Goal: Transaction & Acquisition: Obtain resource

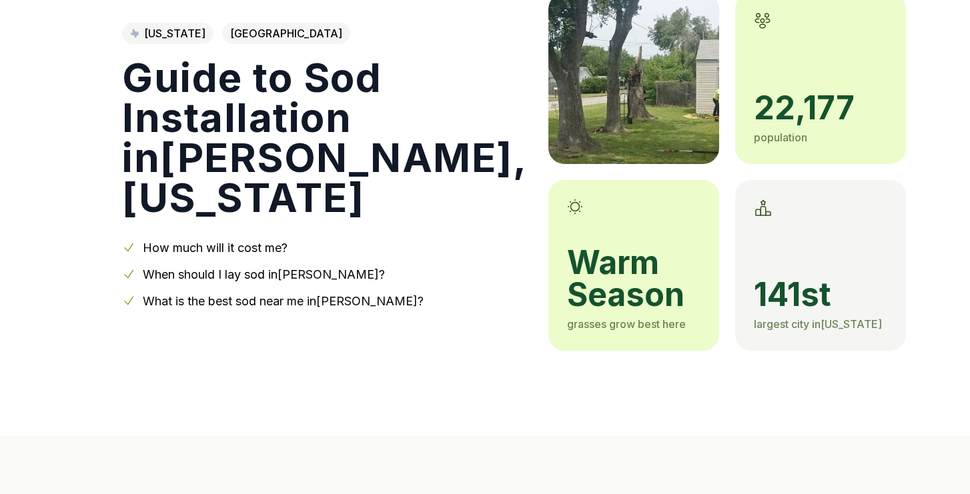
click at [225, 268] on link "When should I lay sod in [GEOGRAPHIC_DATA] ?" at bounding box center [264, 275] width 242 height 14
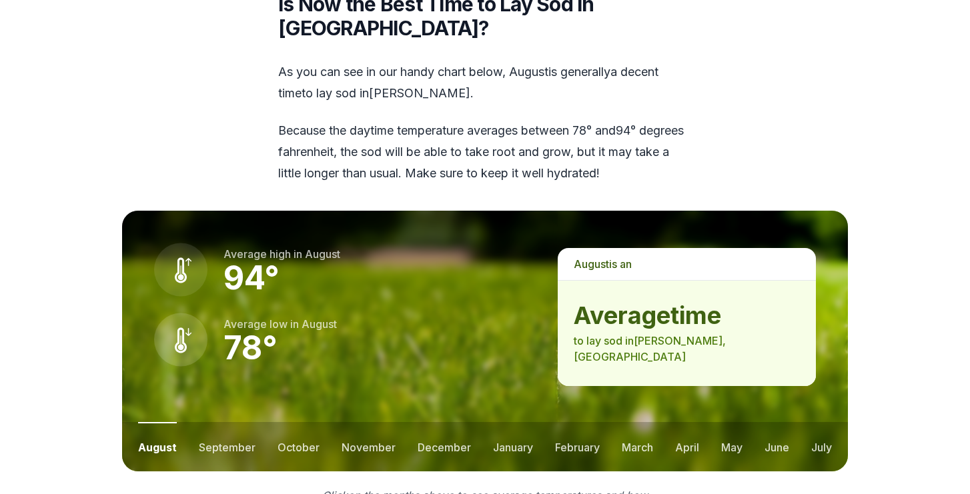
scroll to position [1696, 0]
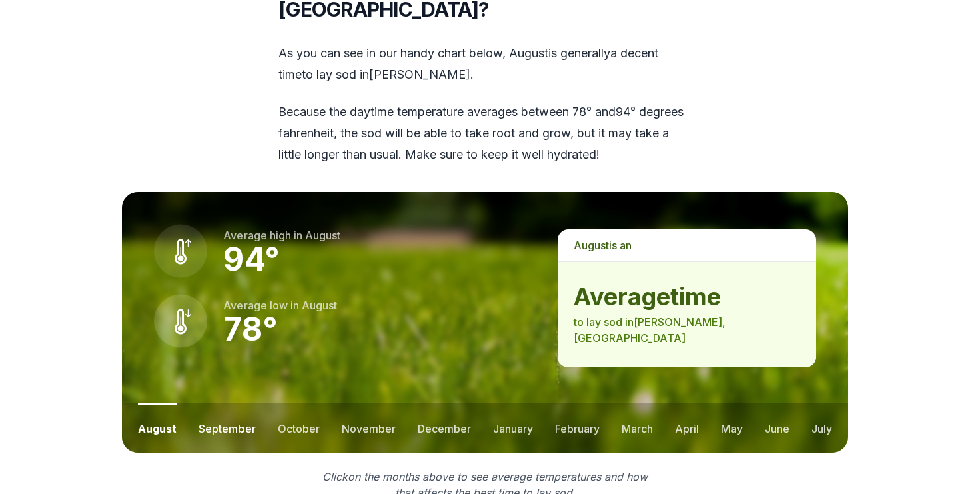
click at [236, 404] on button "september" at bounding box center [227, 428] width 57 height 49
click at [293, 404] on button "october" at bounding box center [298, 428] width 42 height 49
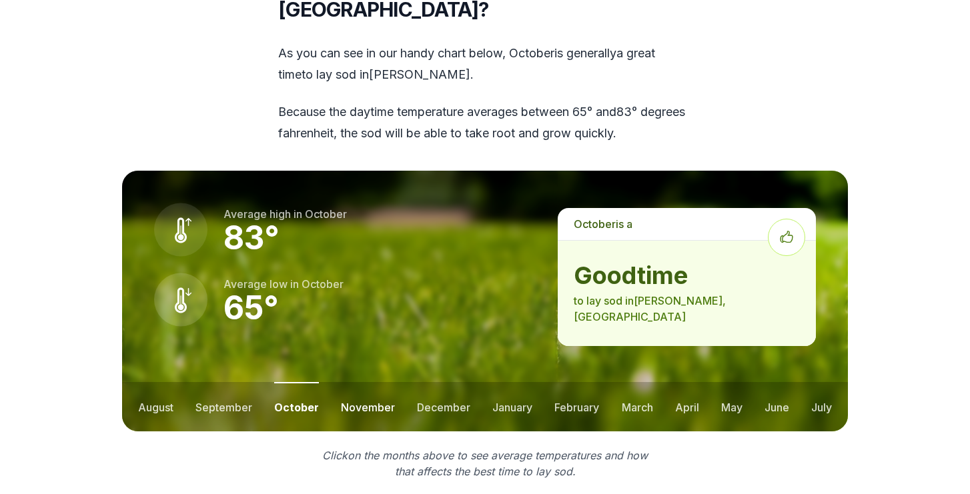
click at [364, 382] on button "november" at bounding box center [368, 406] width 54 height 49
click at [431, 382] on button "december" at bounding box center [442, 406] width 53 height 49
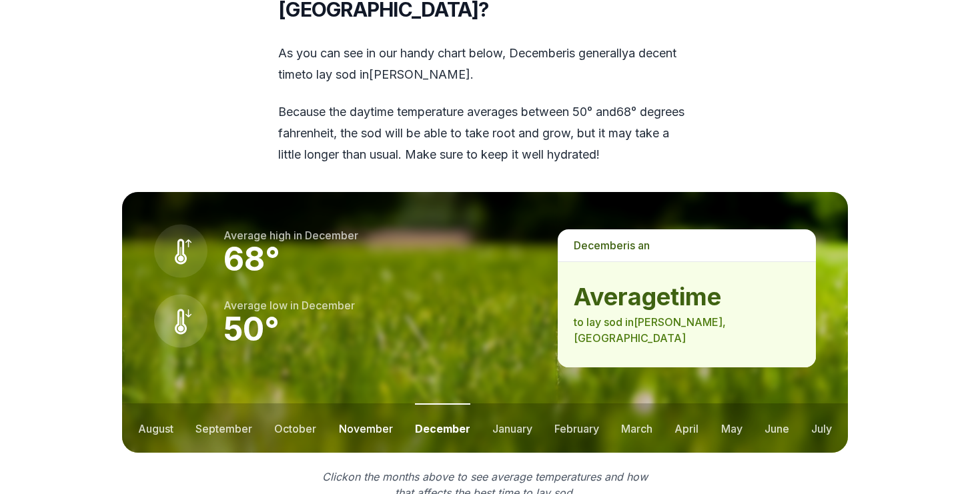
click at [373, 404] on button "november" at bounding box center [366, 428] width 54 height 49
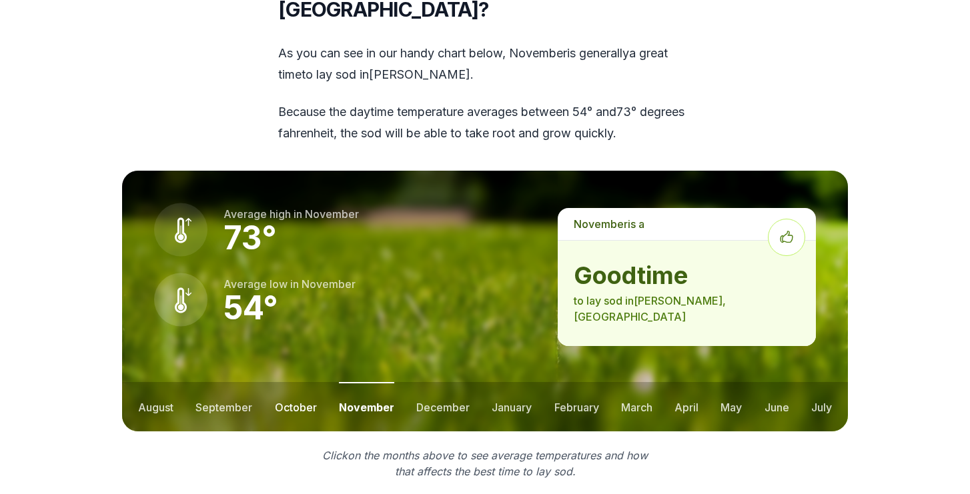
click at [302, 382] on button "october" at bounding box center [296, 406] width 42 height 49
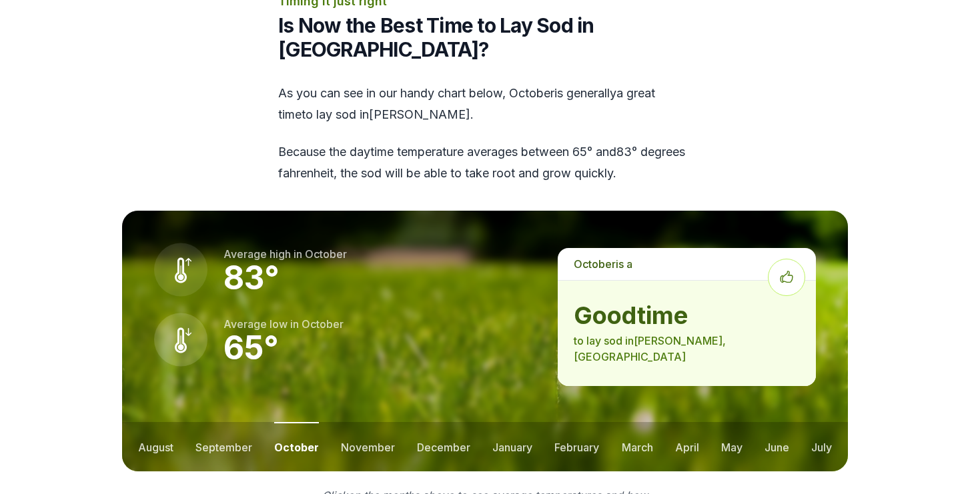
scroll to position [1654, 0]
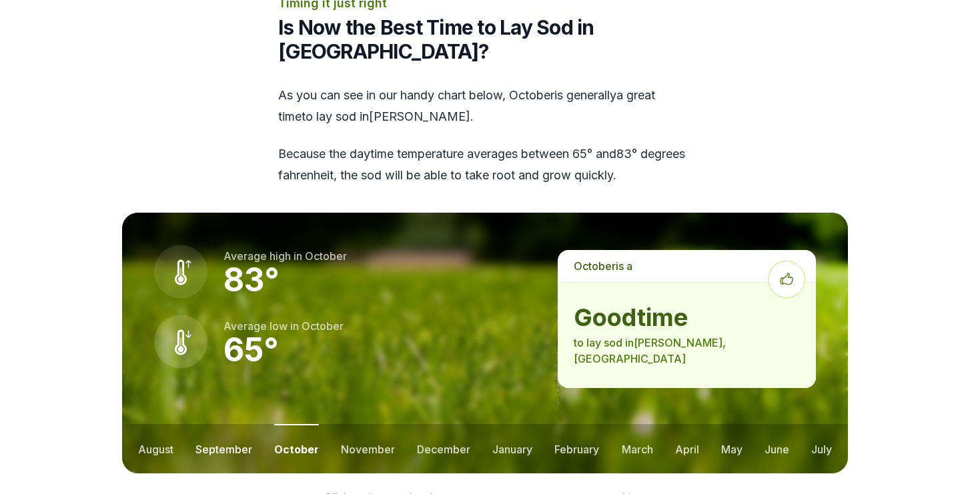
click at [226, 424] on button "september" at bounding box center [223, 448] width 57 height 49
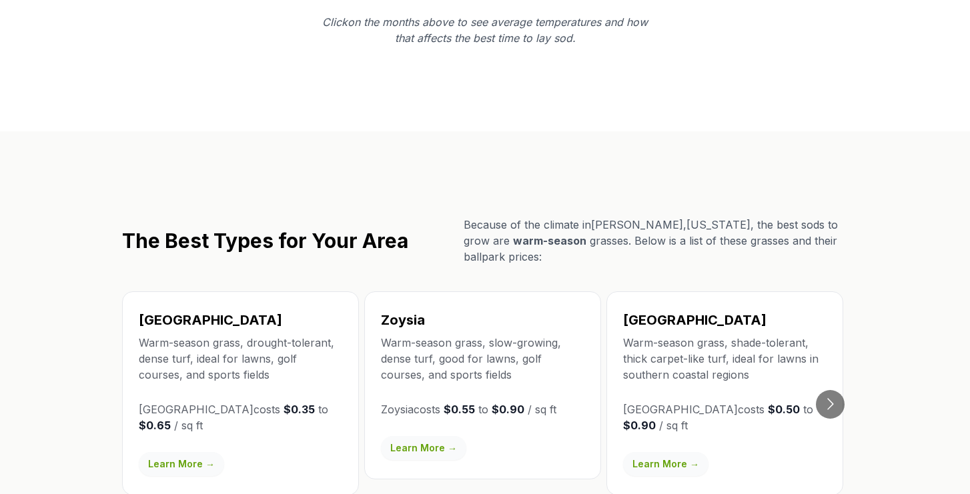
scroll to position [2156, 0]
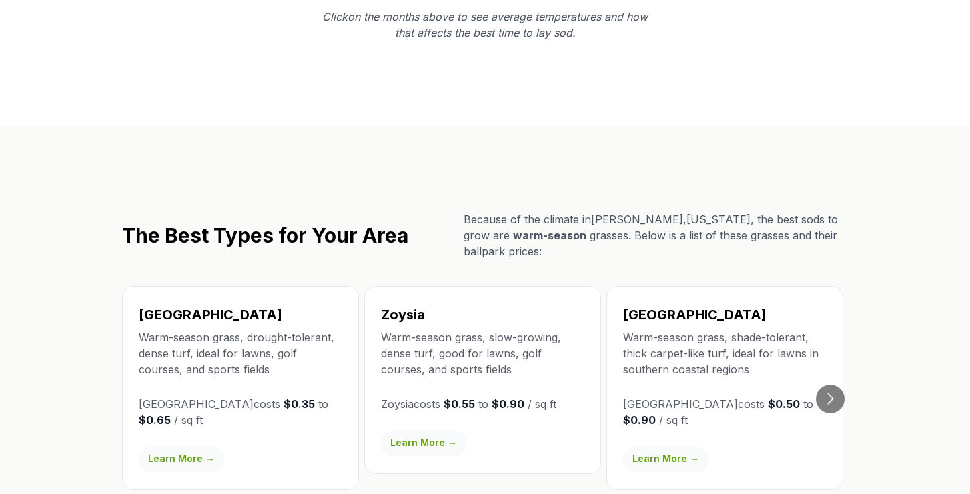
click at [673, 447] on link "Learn More →" at bounding box center [665, 459] width 85 height 24
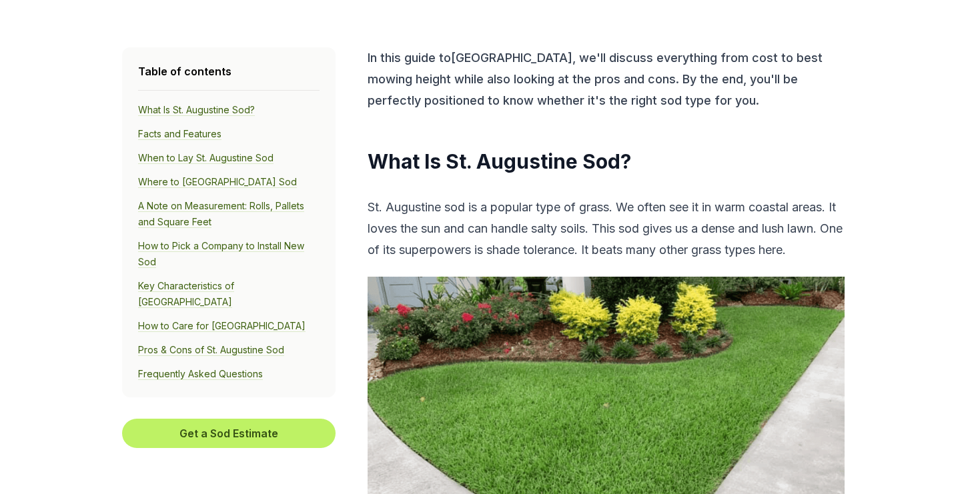
scroll to position [460, 0]
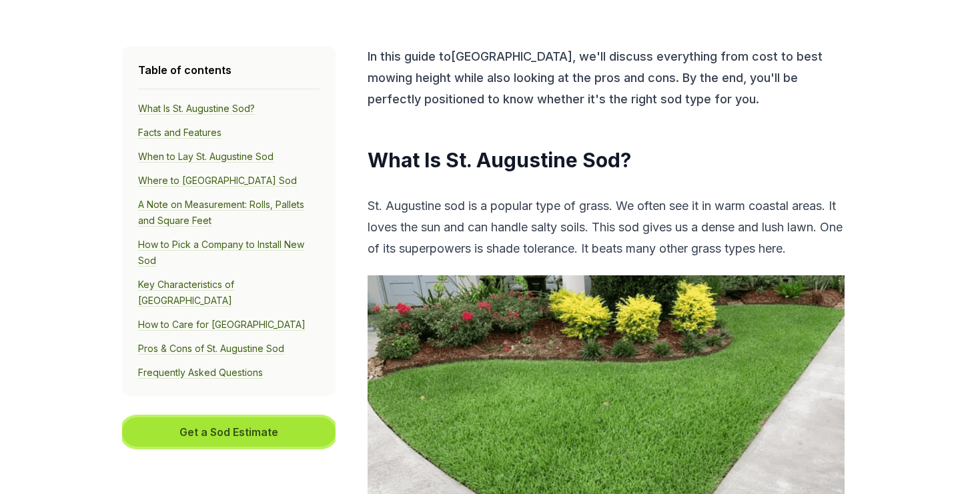
click at [247, 418] on button "Get a Sod Estimate" at bounding box center [228, 432] width 213 height 29
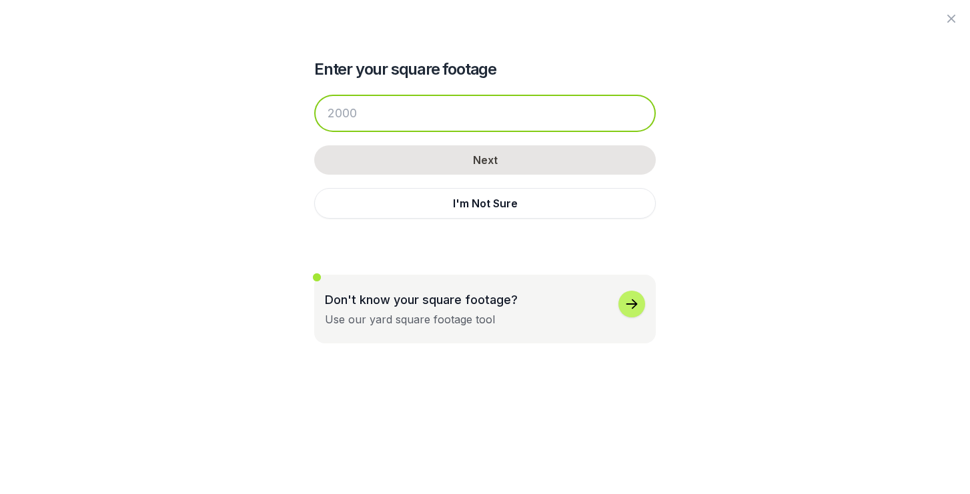
click at [356, 115] on input "number" at bounding box center [485, 113] width 342 height 37
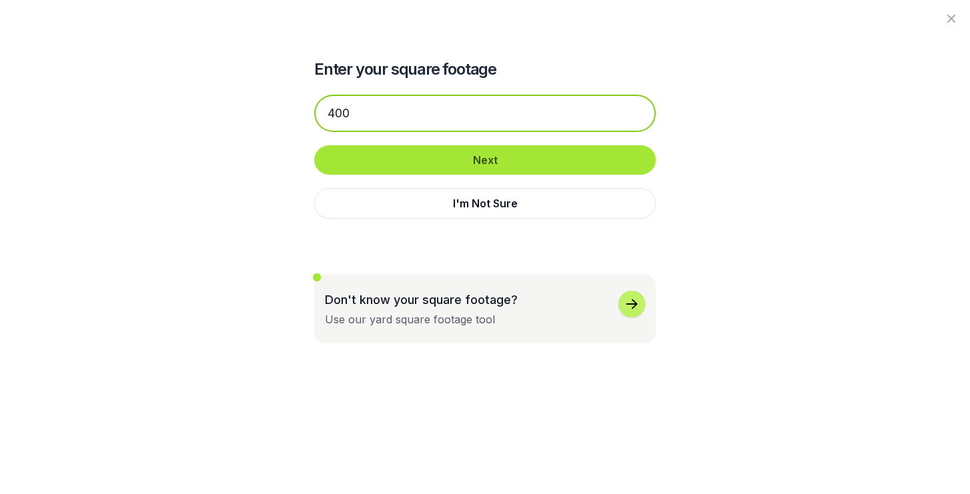
type input "400"
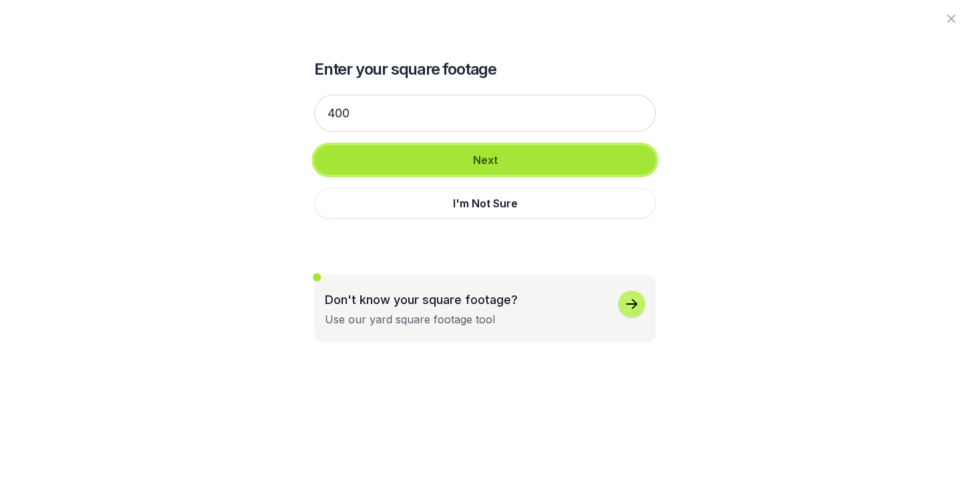
click at [498, 156] on button "Next" at bounding box center [485, 159] width 342 height 29
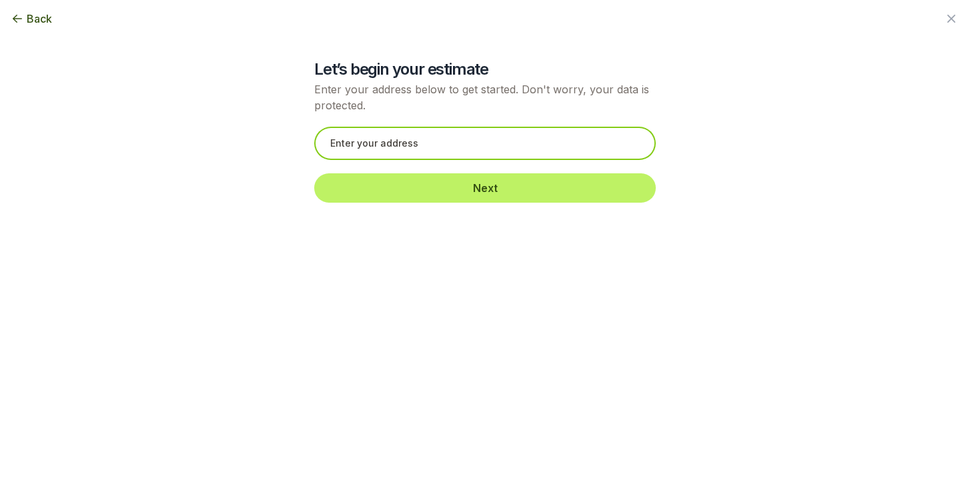
click at [398, 148] on input "text" at bounding box center [485, 143] width 342 height 33
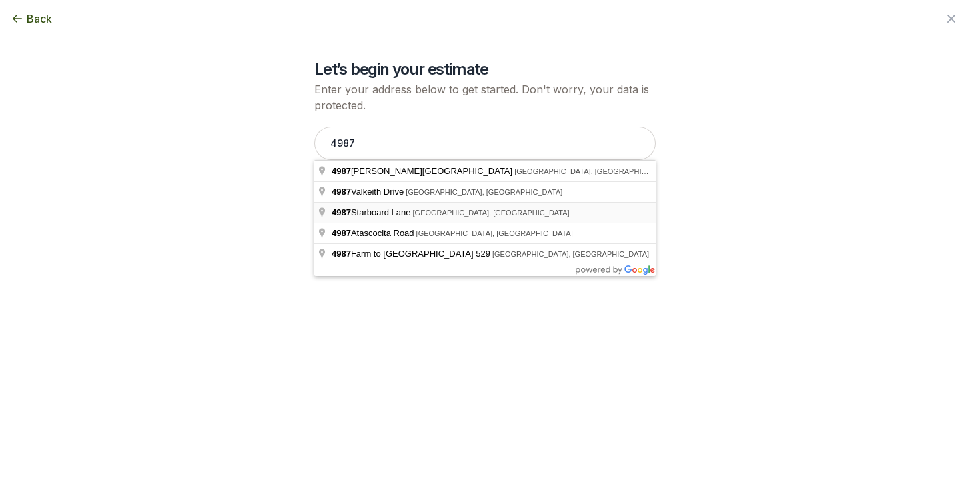
type input "[STREET_ADDRESS]"
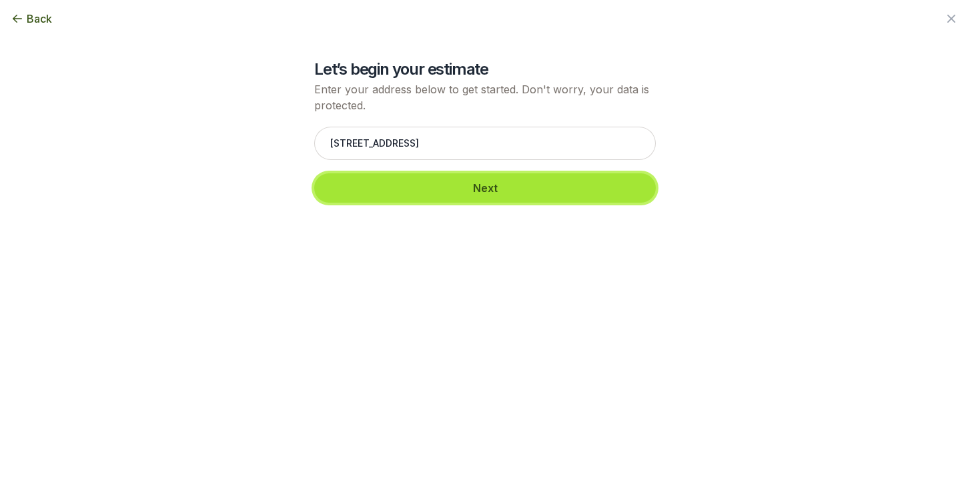
click at [488, 190] on button "Next" at bounding box center [485, 187] width 342 height 29
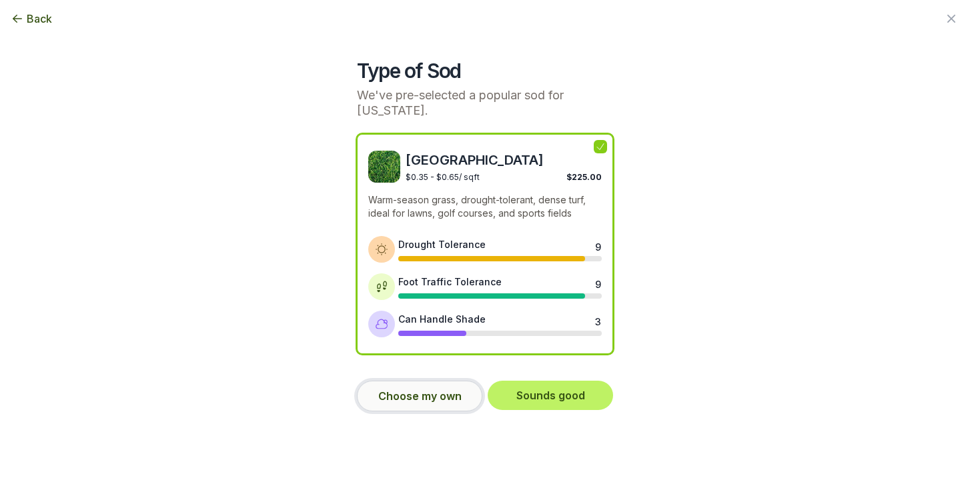
click at [419, 381] on button "Choose my own" at bounding box center [419, 396] width 125 height 31
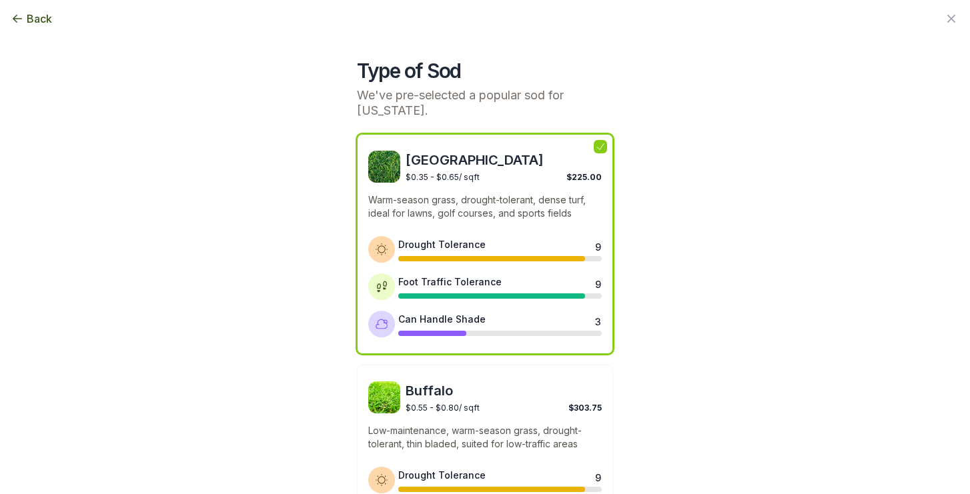
scroll to position [0, 0]
click at [24, 18] on button "Back" at bounding box center [31, 19] width 41 height 16
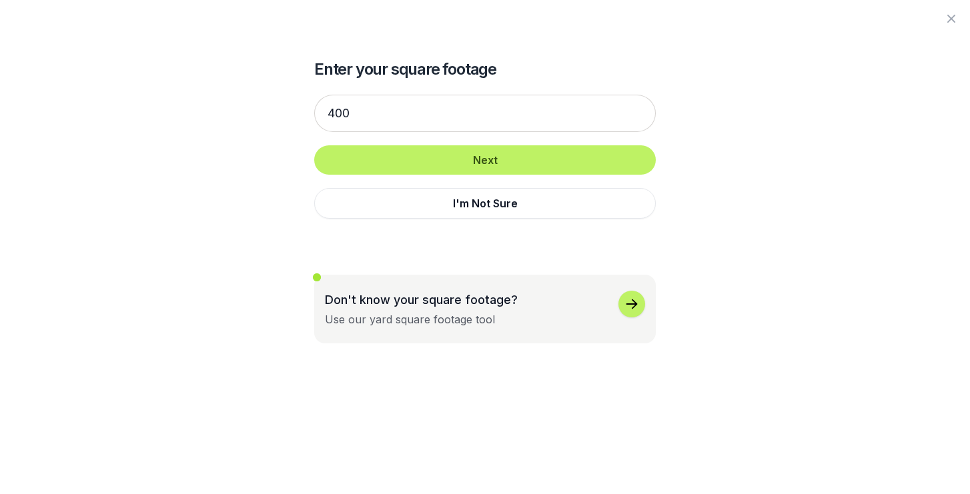
click at [24, 18] on div at bounding box center [485, 18] width 970 height 37
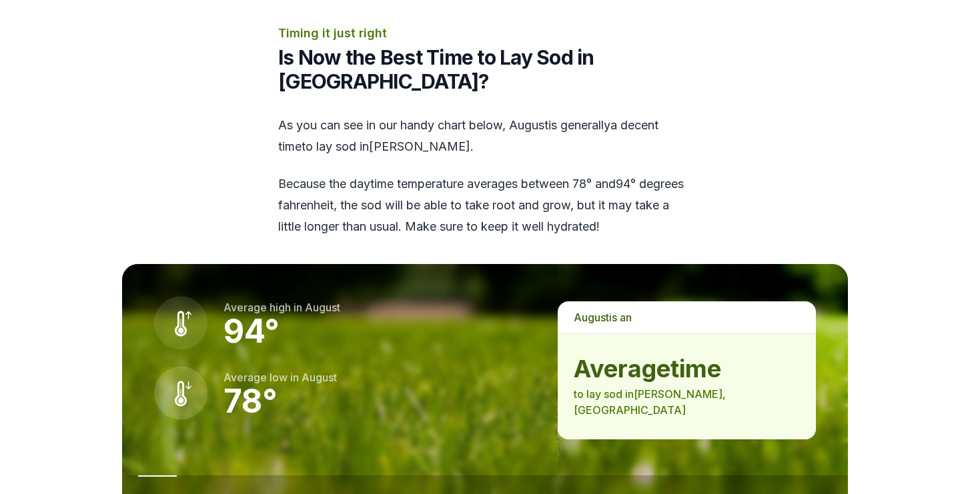
scroll to position [116, 0]
